Goal: Transaction & Acquisition: Purchase product/service

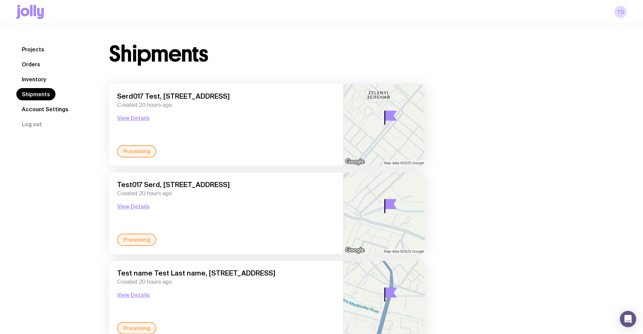
click at [29, 52] on link "Projects" at bounding box center [32, 49] width 33 height 12
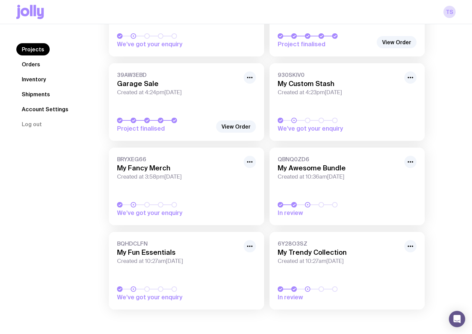
scroll to position [627, 0]
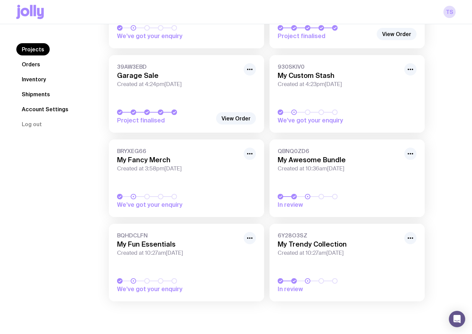
click at [350, 280] on div at bounding box center [325, 281] width 95 height 5
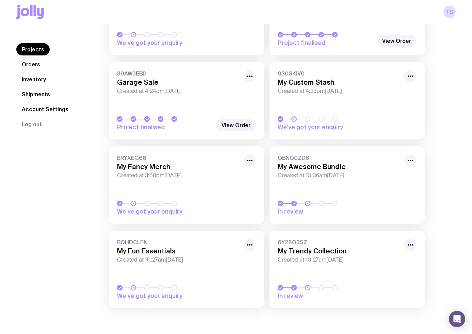
scroll to position [620, 0]
click at [34, 79] on link "Inventory" at bounding box center [33, 79] width 35 height 12
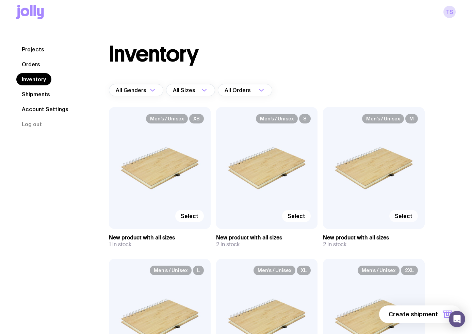
click at [401, 219] on span "Select" at bounding box center [404, 216] width 18 height 7
click at [0, 0] on input "Select" at bounding box center [0, 0] width 0 height 0
click at [284, 217] on label "Select" at bounding box center [296, 216] width 29 height 12
click at [0, 0] on input "Select" at bounding box center [0, 0] width 0 height 0
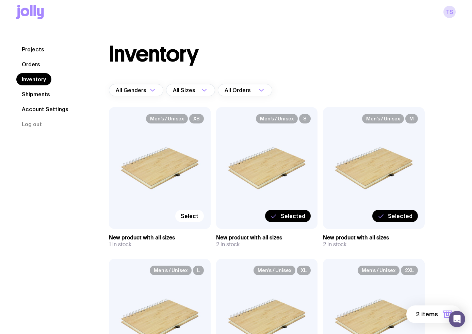
click at [290, 215] on span "Selected" at bounding box center [293, 216] width 25 height 7
click at [0, 0] on input "Selected" at bounding box center [0, 0] width 0 height 0
click at [189, 216] on span "Select" at bounding box center [190, 216] width 18 height 7
click at [0, 0] on input "Select" at bounding box center [0, 0] width 0 height 0
click at [301, 217] on span "Select" at bounding box center [297, 216] width 18 height 7
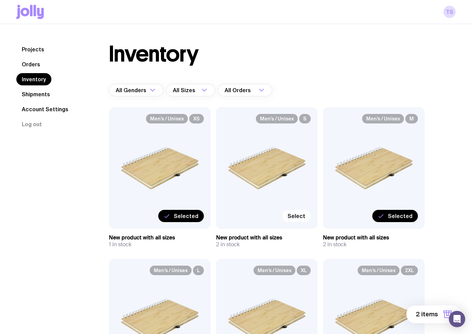
click at [0, 0] on input "Select" at bounding box center [0, 0] width 0 height 0
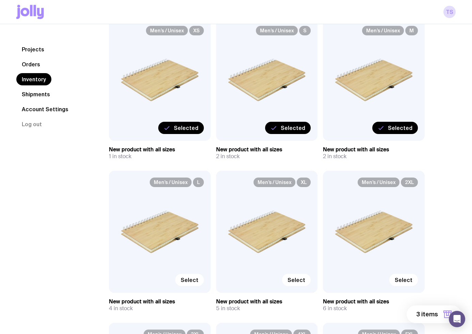
scroll to position [170, 0]
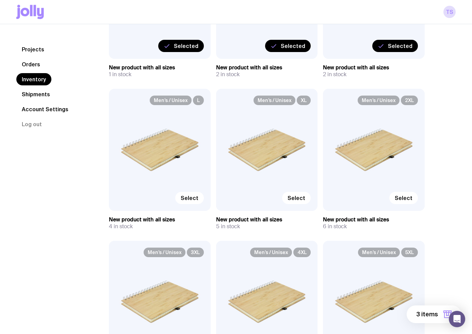
drag, startPoint x: 195, startPoint y: 196, endPoint x: 280, endPoint y: 200, distance: 84.6
click at [200, 197] on label "Select" at bounding box center [189, 198] width 29 height 12
click at [0, 0] on input "Select" at bounding box center [0, 0] width 0 height 0
click at [286, 200] on label "Select" at bounding box center [296, 198] width 29 height 12
click at [0, 0] on input "Select" at bounding box center [0, 0] width 0 height 0
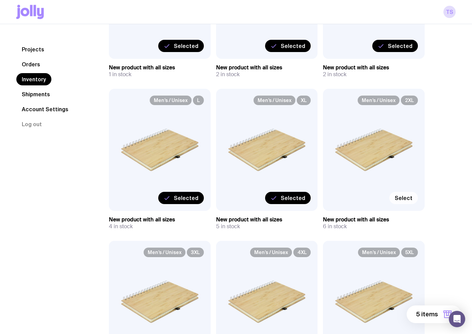
click at [406, 197] on span "Select" at bounding box center [404, 198] width 18 height 7
click at [0, 0] on input "Select" at bounding box center [0, 0] width 0 height 0
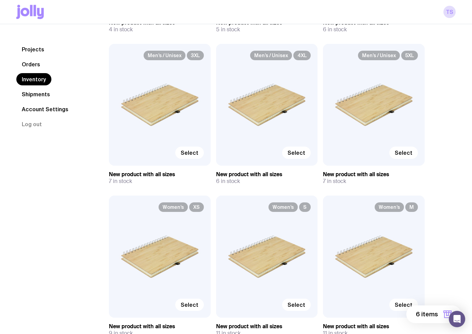
scroll to position [375, 0]
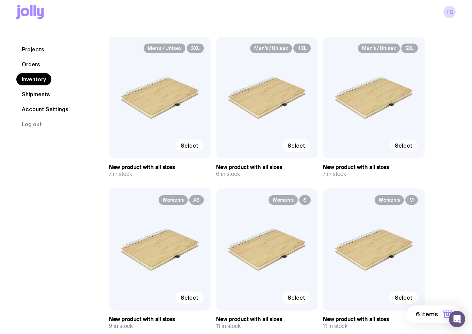
click at [406, 146] on span "Select" at bounding box center [404, 145] width 18 height 7
click at [0, 0] on input "Select" at bounding box center [0, 0] width 0 height 0
click at [297, 147] on span "Select" at bounding box center [297, 145] width 18 height 7
click at [0, 0] on input "Select" at bounding box center [0, 0] width 0 height 0
drag, startPoint x: 185, startPoint y: 145, endPoint x: 198, endPoint y: 159, distance: 19.3
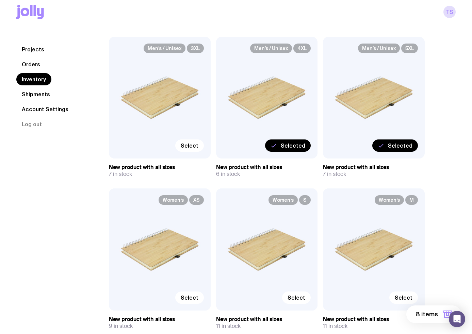
click at [186, 145] on span "Select" at bounding box center [190, 145] width 18 height 7
click at [0, 0] on input "Select" at bounding box center [0, 0] width 0 height 0
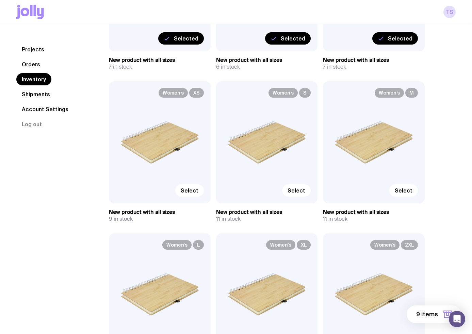
scroll to position [511, 0]
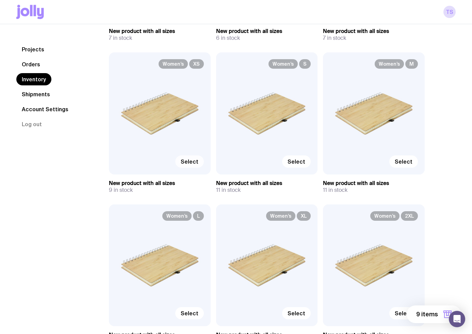
click at [190, 164] on span "Select" at bounding box center [190, 161] width 18 height 7
click at [0, 0] on input "Select" at bounding box center [0, 0] width 0 height 0
click at [305, 163] on span "Select" at bounding box center [297, 161] width 18 height 7
click at [0, 0] on input "Select" at bounding box center [0, 0] width 0 height 0
click at [411, 159] on span "Select" at bounding box center [404, 161] width 18 height 7
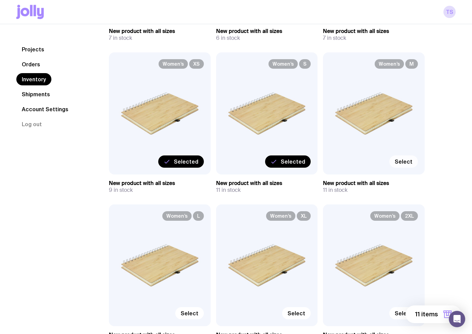
click at [0, 0] on input "Select" at bounding box center [0, 0] width 0 height 0
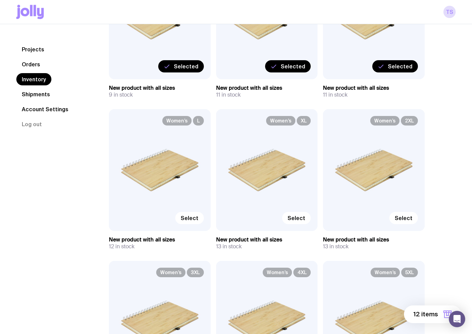
scroll to position [613, 0]
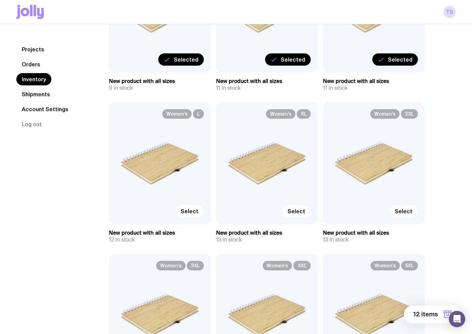
click at [402, 208] on span "Select" at bounding box center [404, 211] width 18 height 7
click at [0, 0] on input "Select" at bounding box center [0, 0] width 0 height 0
click at [296, 209] on span "Select" at bounding box center [297, 211] width 18 height 7
click at [0, 0] on input "Select" at bounding box center [0, 0] width 0 height 0
click at [182, 208] on span "Select" at bounding box center [190, 211] width 18 height 7
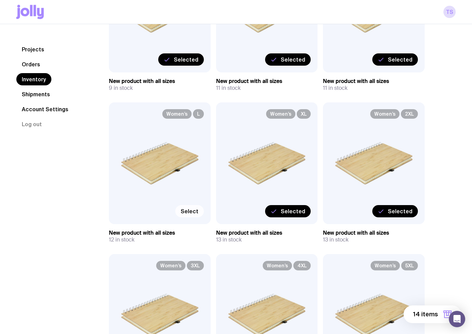
click at [0, 0] on input "Select" at bounding box center [0, 0] width 0 height 0
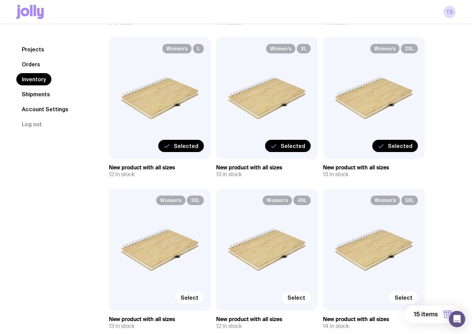
scroll to position [783, 0]
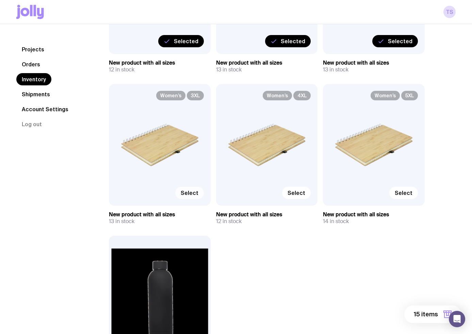
click at [196, 194] on span "Select" at bounding box center [190, 193] width 18 height 7
click at [0, 0] on input "Select" at bounding box center [0, 0] width 0 height 0
click at [291, 192] on span "Select" at bounding box center [297, 193] width 18 height 7
click at [0, 0] on input "Select" at bounding box center [0, 0] width 0 height 0
click at [410, 196] on span "Select" at bounding box center [404, 193] width 18 height 7
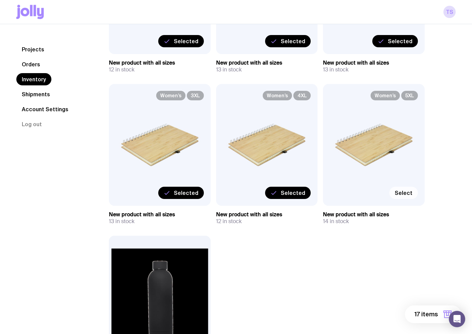
click at [0, 0] on input "Select" at bounding box center [0, 0] width 0 height 0
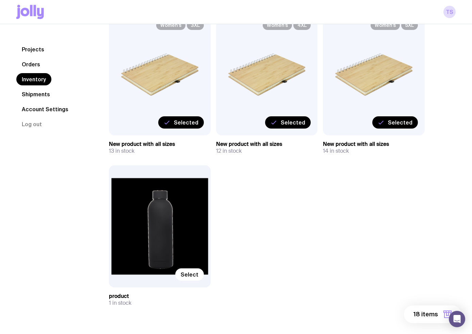
scroll to position [873, 0]
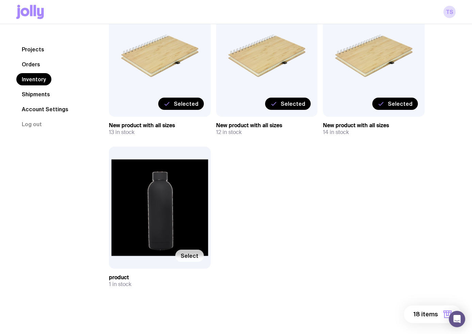
click at [183, 255] on span "Select" at bounding box center [190, 256] width 18 height 7
click at [0, 0] on input "Select" at bounding box center [0, 0] width 0 height 0
click at [423, 314] on span "19 items" at bounding box center [426, 315] width 24 height 8
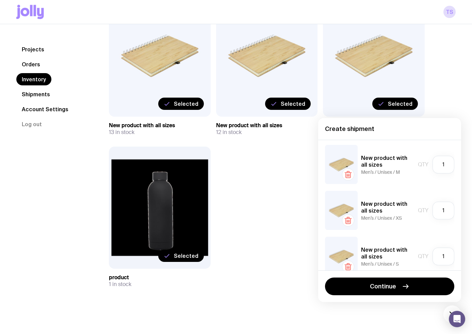
scroll to position [0, 0]
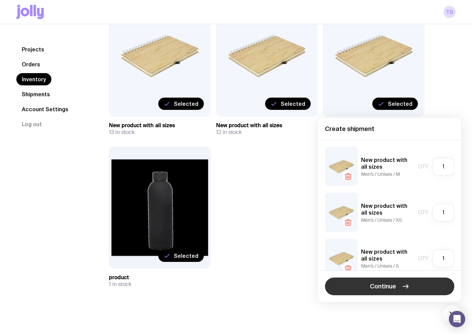
click at [398, 292] on button "Continue" at bounding box center [389, 287] width 129 height 18
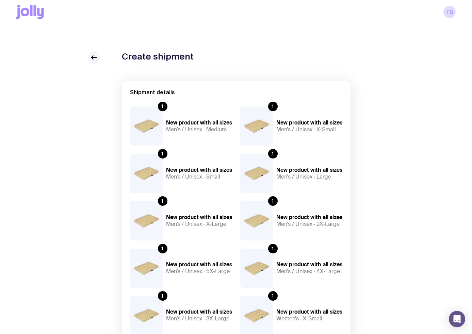
click at [91, 61] on icon at bounding box center [94, 57] width 8 height 8
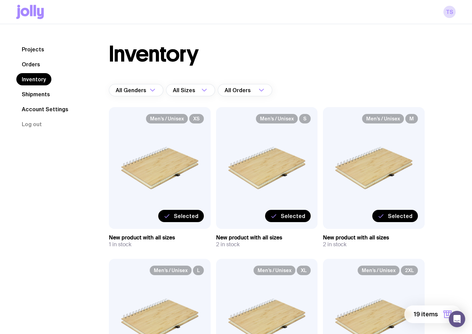
click at [429, 318] on span "19 items" at bounding box center [426, 315] width 24 height 8
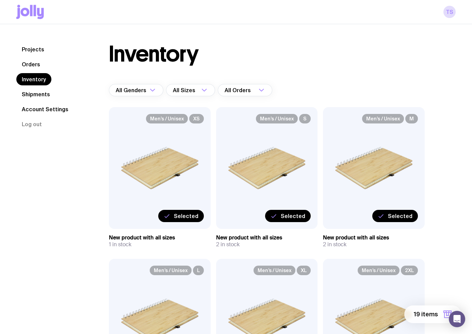
click at [431, 316] on span "19 items" at bounding box center [426, 315] width 24 height 8
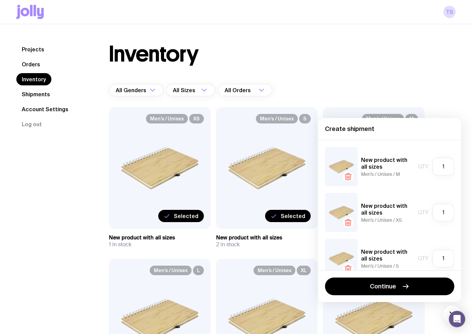
click at [350, 176] on icon "button" at bounding box center [348, 177] width 8 height 8
click at [350, 177] on icon "button" at bounding box center [348, 177] width 8 height 8
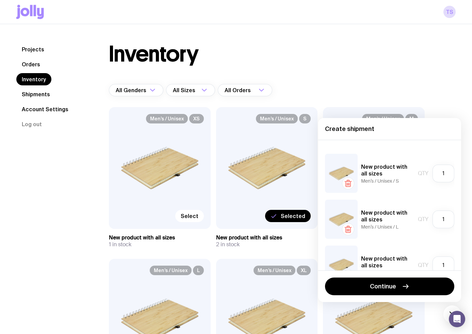
click at [350, 180] on icon "button" at bounding box center [348, 184] width 8 height 8
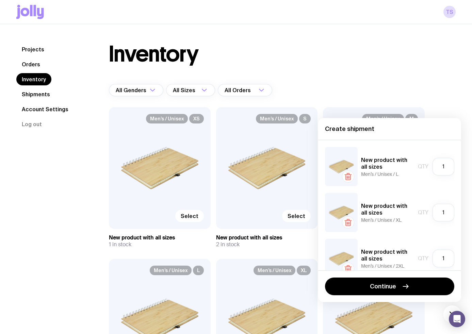
click at [350, 177] on icon "button" at bounding box center [348, 177] width 8 height 8
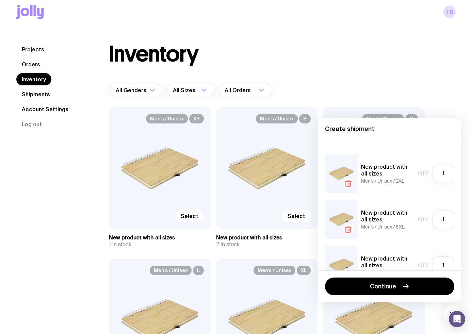
click at [350, 177] on div at bounding box center [341, 173] width 33 height 39
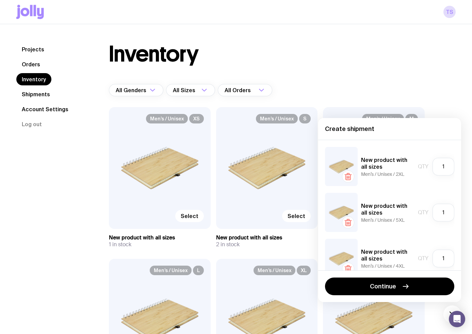
click at [350, 177] on icon "button" at bounding box center [348, 177] width 8 height 8
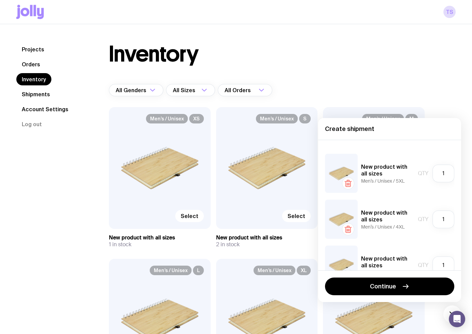
click at [350, 180] on icon "button" at bounding box center [348, 184] width 8 height 8
click at [350, 177] on div at bounding box center [341, 173] width 33 height 39
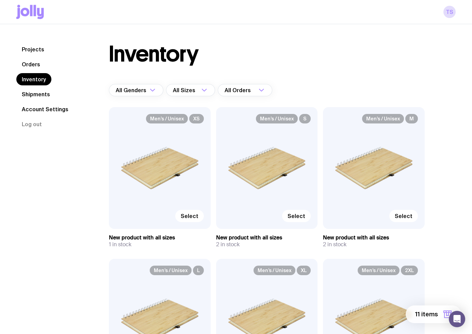
click at [426, 316] on span "11 items" at bounding box center [427, 315] width 23 height 8
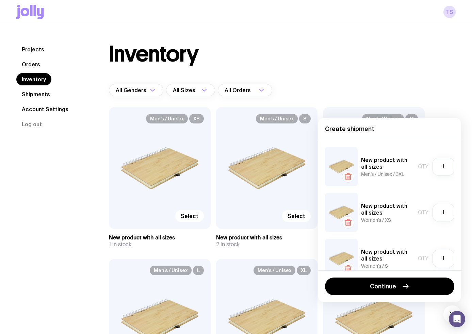
click at [349, 172] on button "button" at bounding box center [348, 177] width 12 height 12
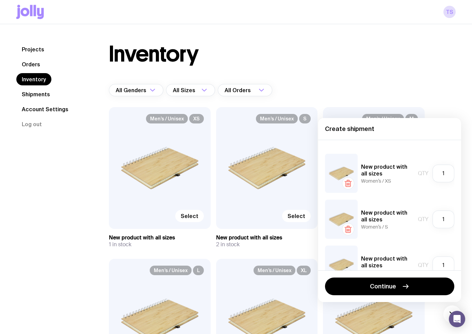
click at [350, 173] on div at bounding box center [341, 173] width 33 height 39
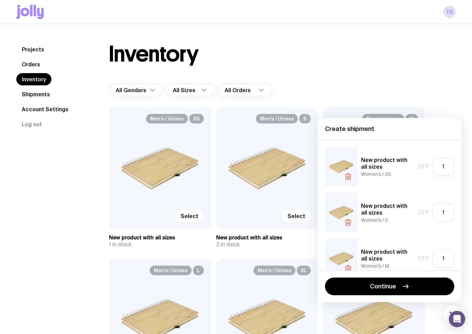
click at [350, 173] on icon "button" at bounding box center [348, 177] width 8 height 8
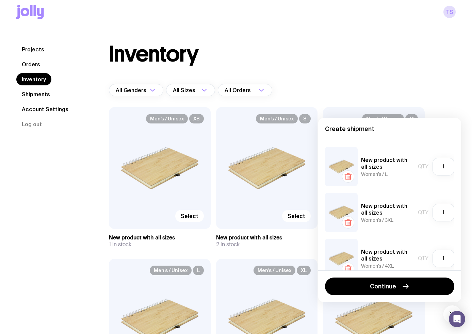
click at [350, 173] on icon "button" at bounding box center [348, 177] width 8 height 8
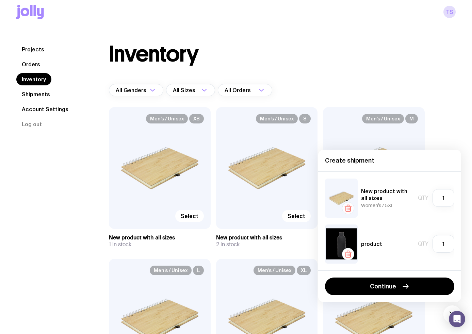
click at [349, 209] on icon "button" at bounding box center [348, 208] width 8 height 8
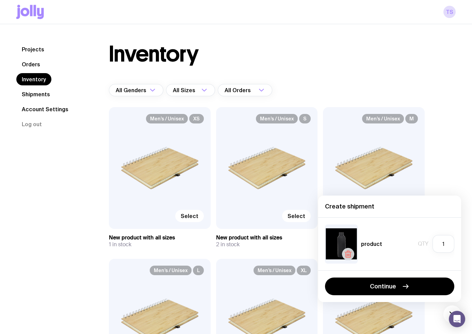
click at [350, 256] on icon "button" at bounding box center [348, 255] width 5 height 4
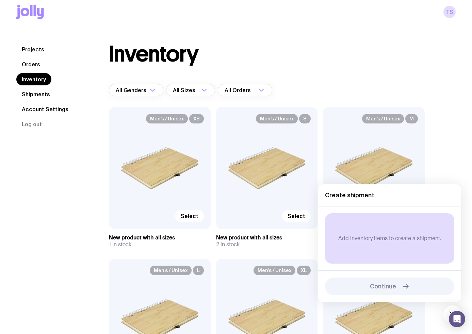
click at [62, 105] on link "Account Settings" at bounding box center [45, 109] width 58 height 12
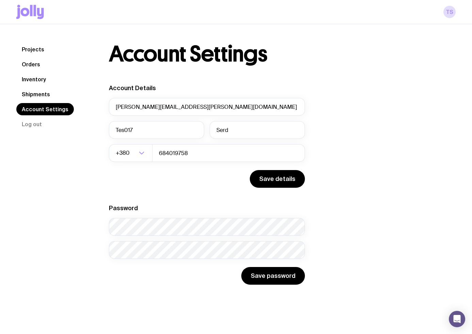
click at [32, 89] on link "Shipments" at bounding box center [35, 94] width 39 height 12
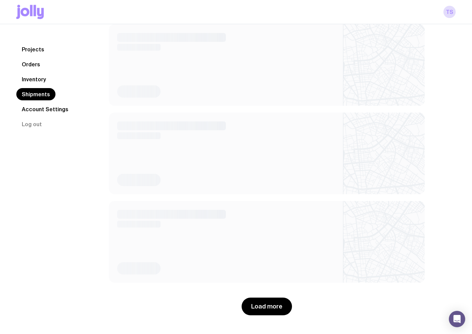
scroll to position [857, 0]
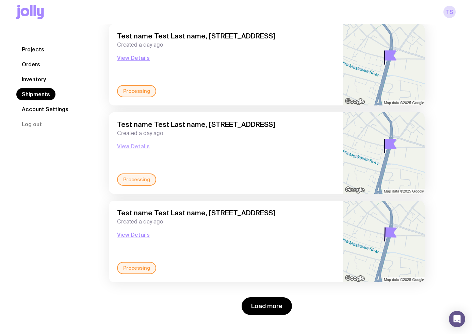
click at [140, 144] on button "View Details" at bounding box center [133, 146] width 33 height 8
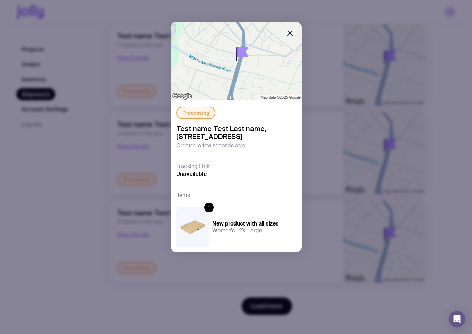
click at [292, 31] on icon "button" at bounding box center [290, 33] width 5 height 5
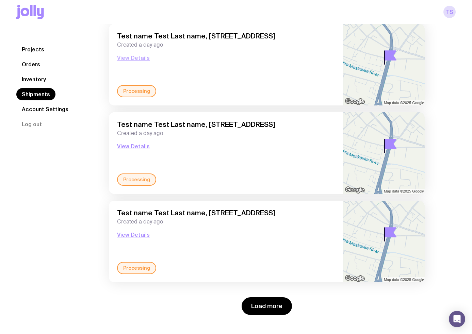
click at [134, 58] on button "View Details" at bounding box center [133, 58] width 33 height 8
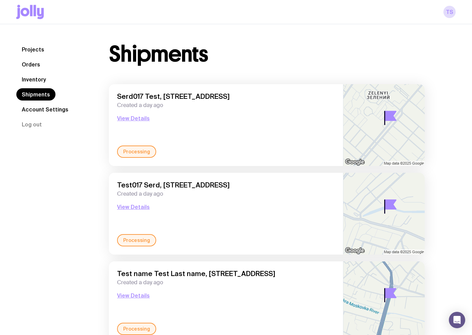
click at [35, 14] on icon at bounding box center [35, 10] width 2 height 11
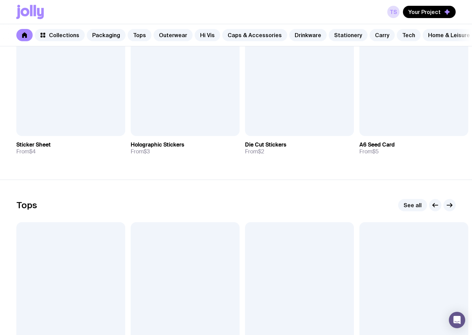
scroll to position [204, 0]
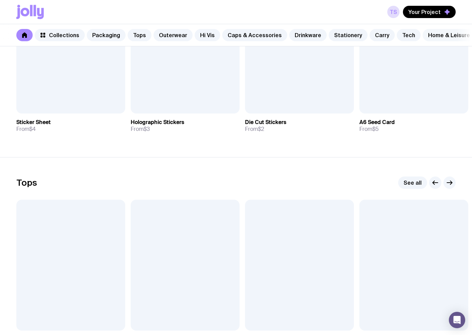
click at [444, 34] on link "Home & Leisure" at bounding box center [449, 35] width 53 height 12
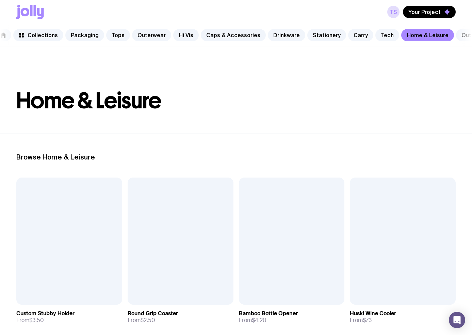
scroll to position [0, 75]
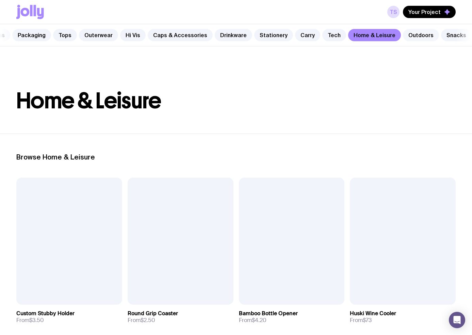
click at [403, 32] on link "Outdoors" at bounding box center [421, 35] width 36 height 12
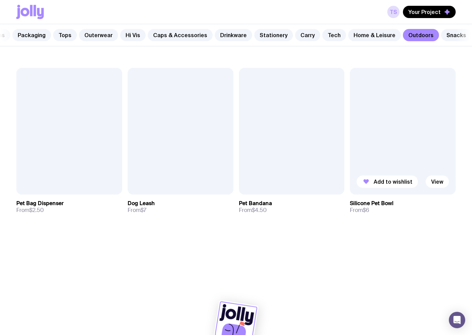
scroll to position [808, 0]
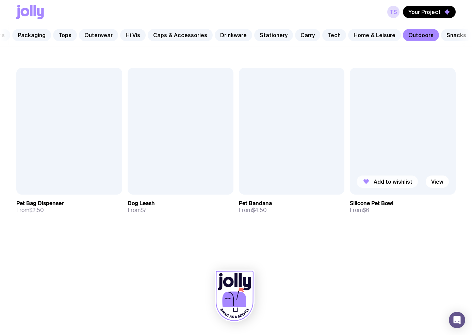
click at [390, 183] on span "Add to wishlist" at bounding box center [393, 181] width 39 height 7
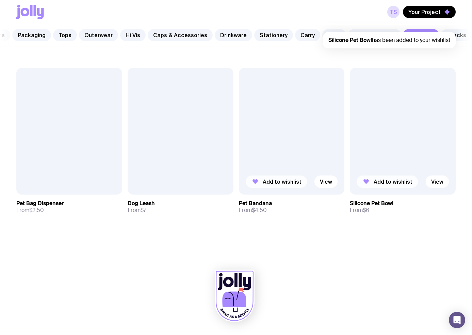
click at [284, 183] on span "Add to wishlist" at bounding box center [282, 181] width 39 height 7
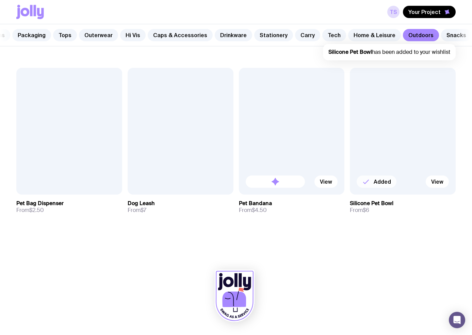
scroll to position [0, 0]
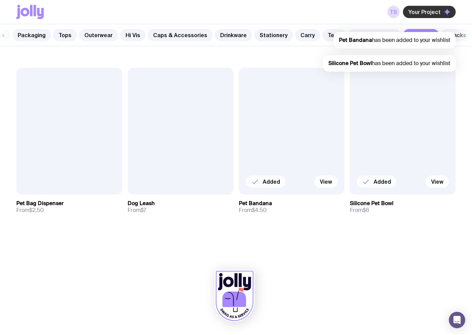
click at [430, 8] on button "Your Project" at bounding box center [429, 12] width 53 height 12
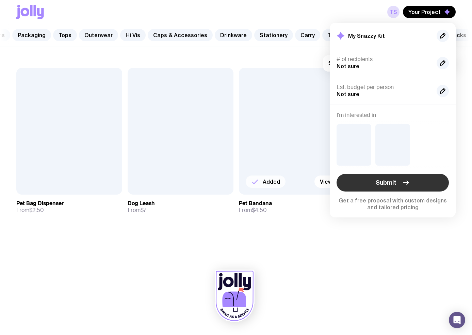
click at [402, 182] on icon "button" at bounding box center [406, 182] width 8 height 8
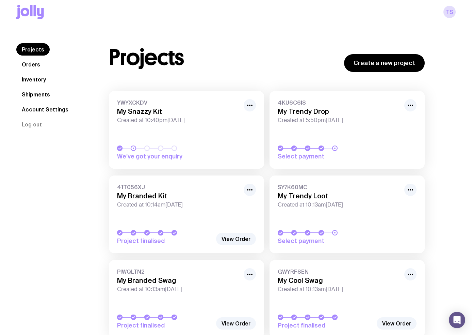
click at [128, 102] on span "YWYXCKDV" at bounding box center [178, 102] width 123 height 7
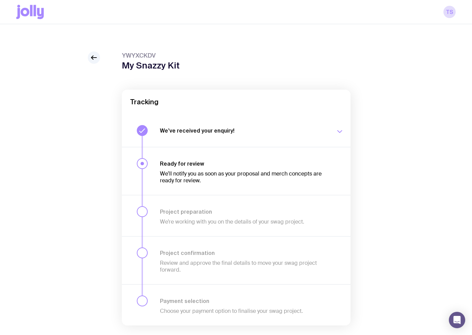
drag, startPoint x: 160, startPoint y: 50, endPoint x: 111, endPoint y: 53, distance: 49.2
click at [111, 53] on div "YWYXCKDV My Snazzy Kit Tracking We’ve received your enquiry! Our team is on it …" at bounding box center [236, 188] width 472 height 328
copy span "YWYXCKDV"
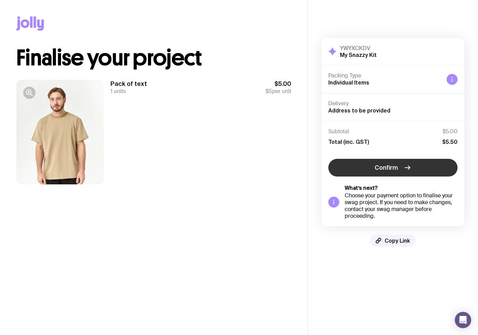
click at [404, 171] on icon "button" at bounding box center [407, 167] width 8 height 8
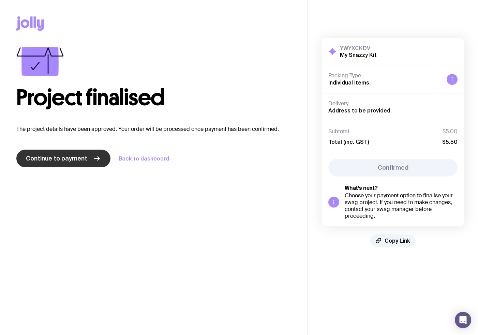
click at [92, 163] on link "Continue to payment" at bounding box center [63, 159] width 94 height 18
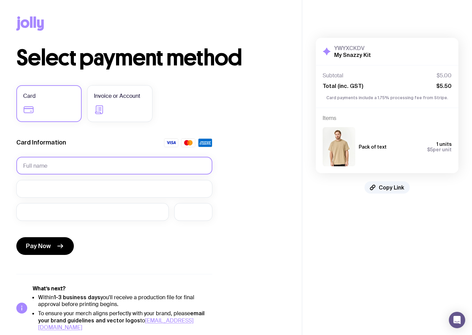
click at [53, 164] on input "text" at bounding box center [114, 166] width 196 height 18
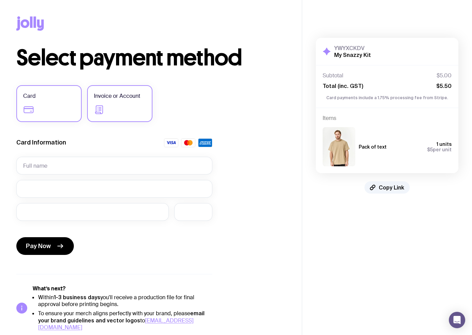
click at [150, 105] on label "Invoice or Account" at bounding box center [119, 103] width 65 height 37
click at [0, 0] on input "Invoice or Account" at bounding box center [0, 0] width 0 height 0
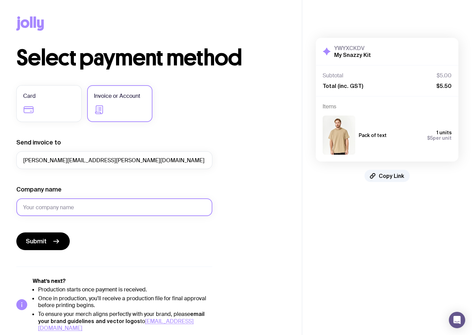
click at [63, 213] on input "Company name" at bounding box center [114, 207] width 196 height 18
type input "T"
type input "Test Investments Group"
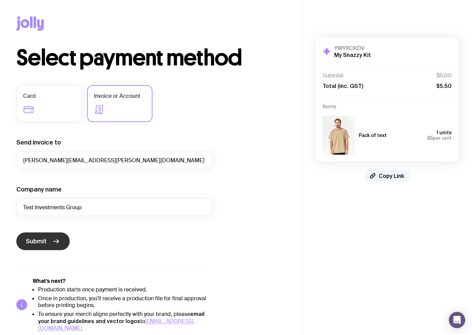
click at [47, 239] on button "Submit" at bounding box center [42, 241] width 53 height 18
